Goal: Check status: Check status

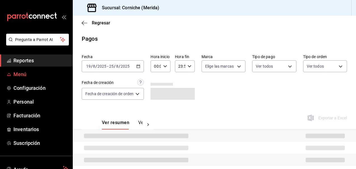
click at [38, 77] on span "Menú" at bounding box center [40, 74] width 55 height 8
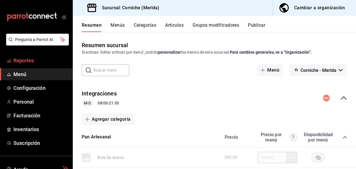
click at [34, 64] on link "Reportes" at bounding box center [36, 60] width 73 height 12
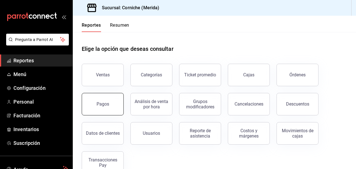
click at [99, 101] on button "Pagos" at bounding box center [103, 104] width 42 height 22
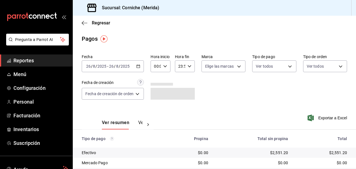
drag, startPoint x: 99, startPoint y: 101, endPoint x: 140, endPoint y: 66, distance: 54.0
click at [140, 66] on icon "button" at bounding box center [138, 66] width 4 height 4
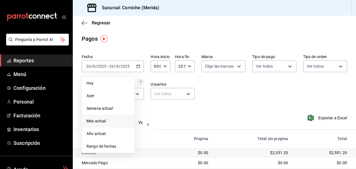
click at [105, 121] on span "Mes actual" at bounding box center [108, 121] width 43 height 6
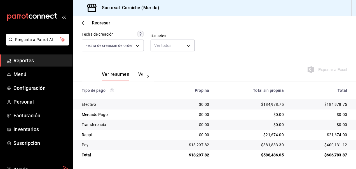
scroll to position [48, 0]
click at [148, 62] on div "Ver resumen Ver pagos" at bounding box center [118, 69] width 72 height 23
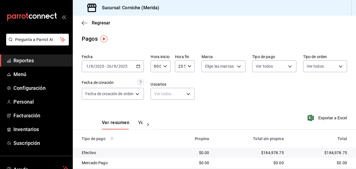
click at [140, 64] on icon "button" at bounding box center [138, 66] width 4 height 4
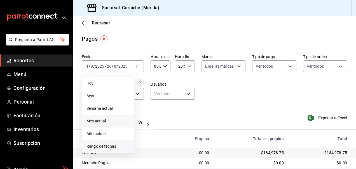
click at [110, 145] on span "Rango de fechas" at bounding box center [108, 146] width 43 height 6
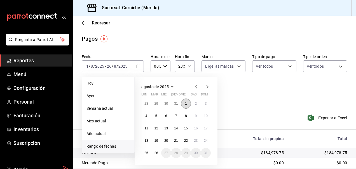
click at [186, 102] on abbr "1" at bounding box center [186, 103] width 2 height 4
click at [146, 152] on abbr "25" at bounding box center [147, 153] width 4 height 4
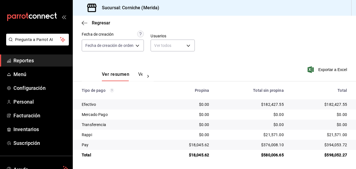
scroll to position [48, 0]
